Goal: Register for event/course

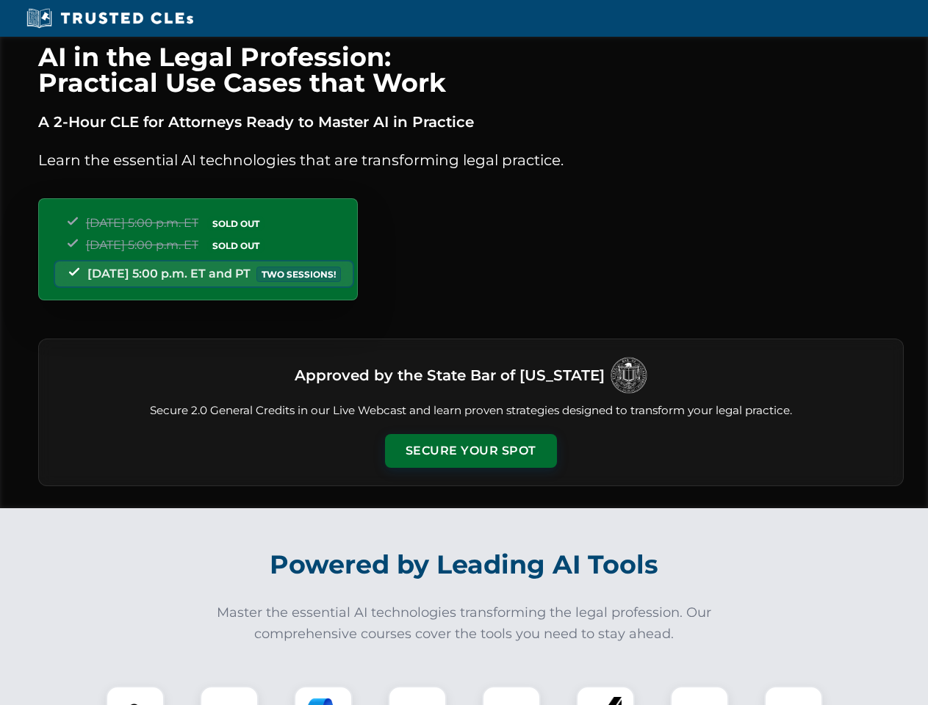
click at [470, 451] on button "Secure Your Spot" at bounding box center [471, 451] width 172 height 34
click at [135, 696] on img at bounding box center [135, 715] width 43 height 43
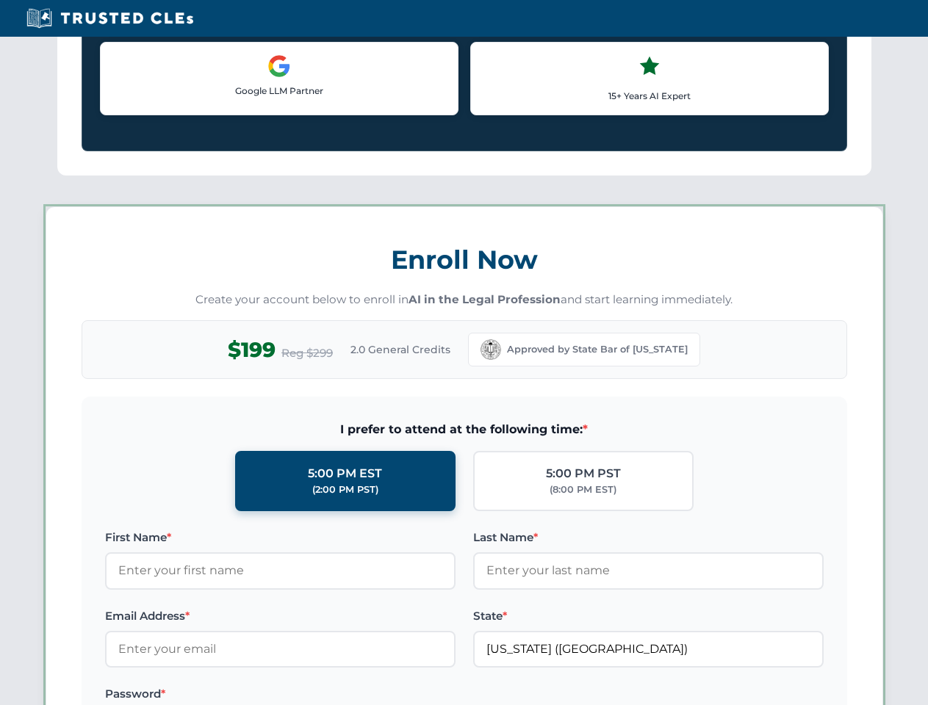
click at [323, 696] on label "Password *" at bounding box center [280, 694] width 350 height 18
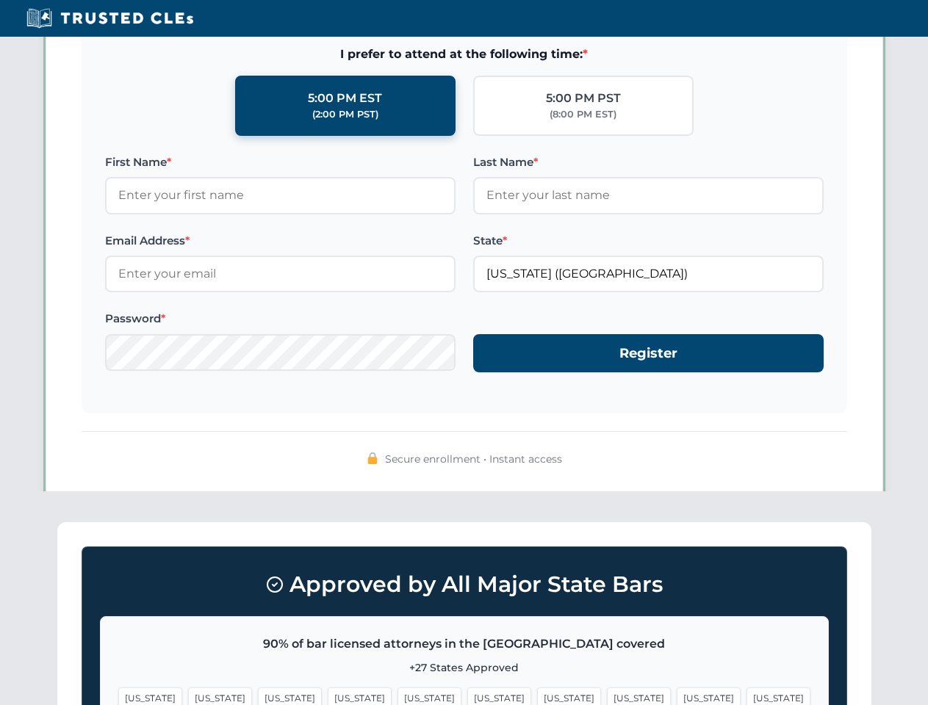
click at [677, 696] on span "[US_STATE]" at bounding box center [709, 698] width 64 height 21
